Goal: Task Accomplishment & Management: Manage account settings

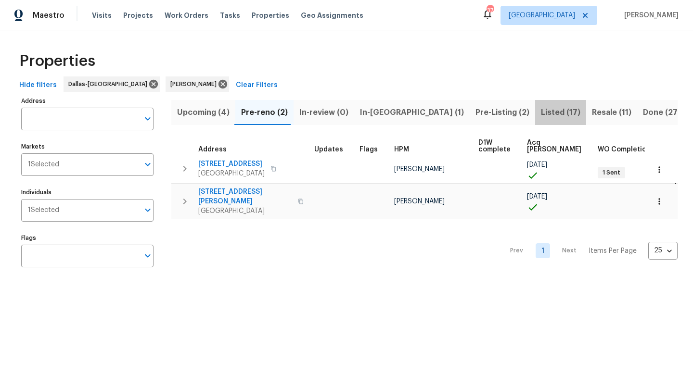
click at [541, 113] on span "Listed (17)" at bounding box center [560, 112] width 39 height 13
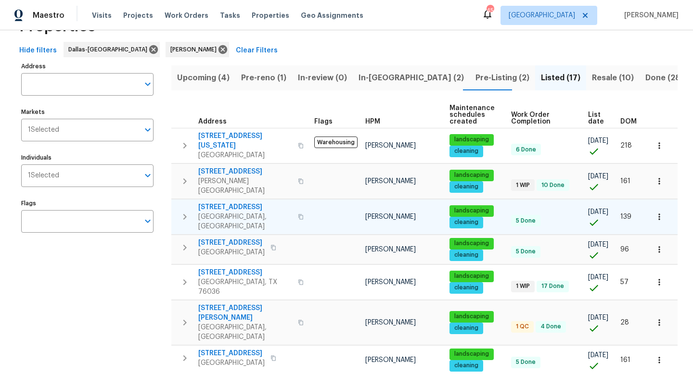
scroll to position [39, 0]
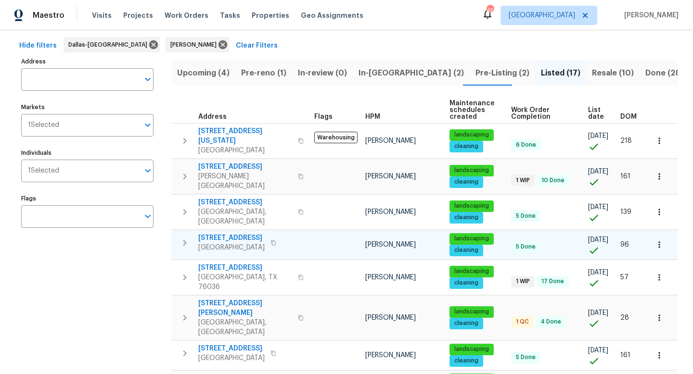
click at [260, 233] on span "5217 Cross Plains Ct" at bounding box center [231, 238] width 66 height 10
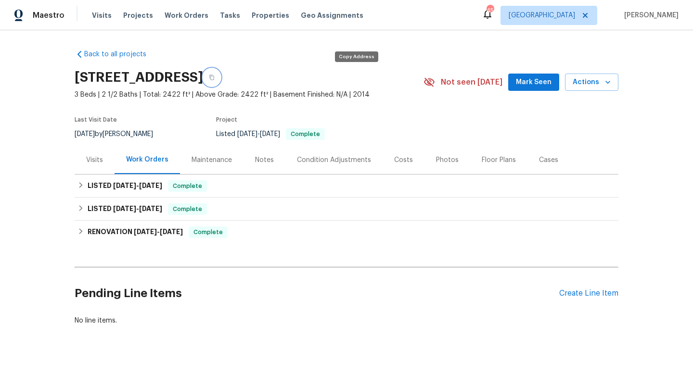
click at [215, 79] on icon "button" at bounding box center [212, 78] width 6 height 6
click at [268, 158] on div "Notes" at bounding box center [264, 160] width 19 height 10
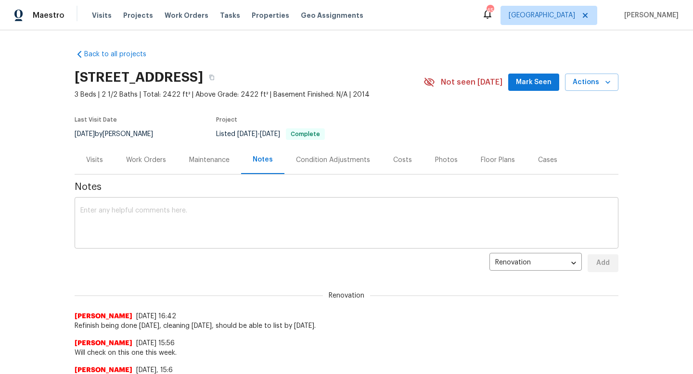
click at [237, 219] on textarea at bounding box center [346, 224] width 532 height 34
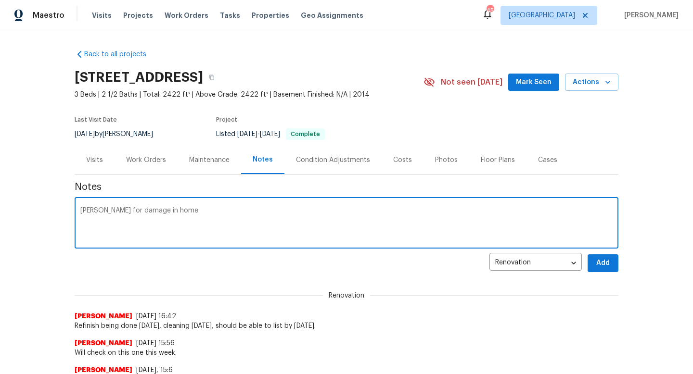
paste textarea "HSR-710232"
type textarea "TOM for damage in home HSR-710232"
click at [596, 263] on span "Add" at bounding box center [602, 263] width 15 height 12
